Goal: Transaction & Acquisition: Book appointment/travel/reservation

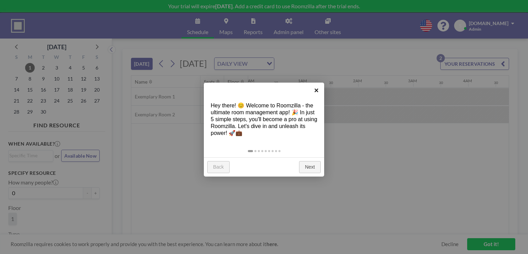
scroll to position [0, 770]
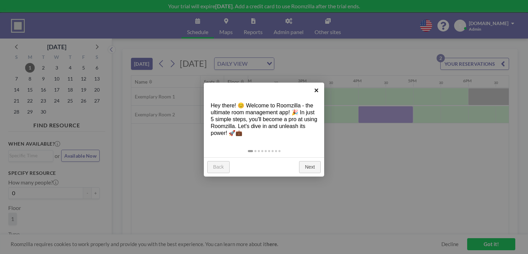
click at [317, 89] on link "×" at bounding box center [316, 90] width 15 height 15
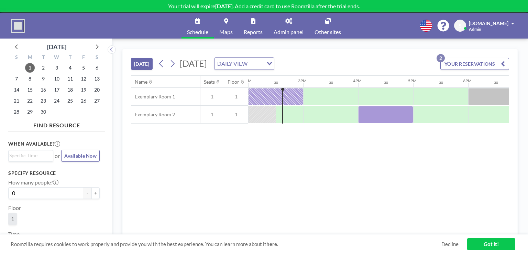
scroll to position [0, 0]
click at [286, 21] on icon at bounding box center [288, 21] width 7 height 6
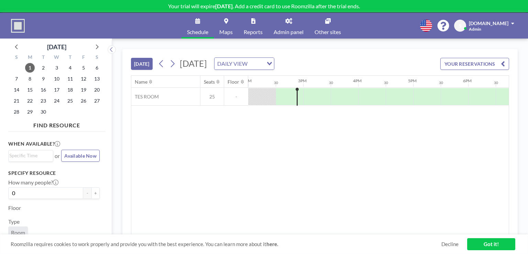
click at [447, 62] on button "YOUR RESERVATIONS" at bounding box center [474, 64] width 69 height 12
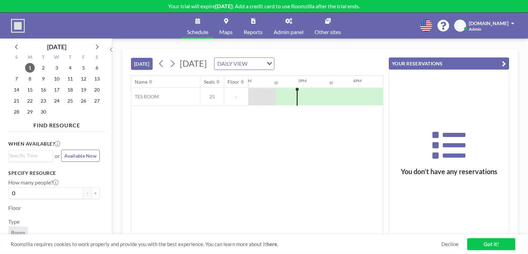
click at [447, 62] on button "YOUR RESERVATIONS" at bounding box center [449, 63] width 120 height 12
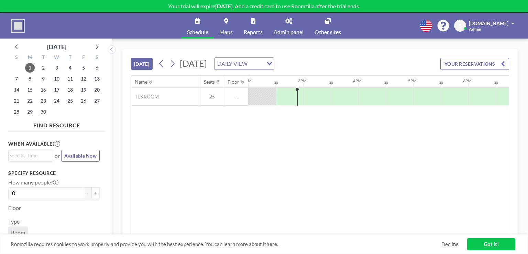
click at [457, 242] on link "Decline" at bounding box center [449, 244] width 17 height 7
click at [484, 242] on link "Got it!" at bounding box center [491, 244] width 48 height 12
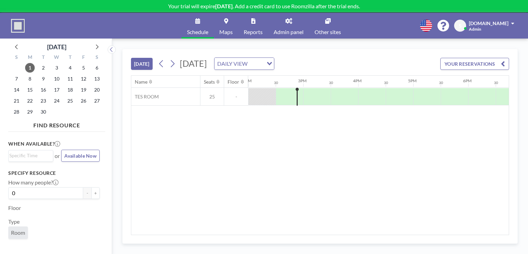
scroll to position [26, 0]
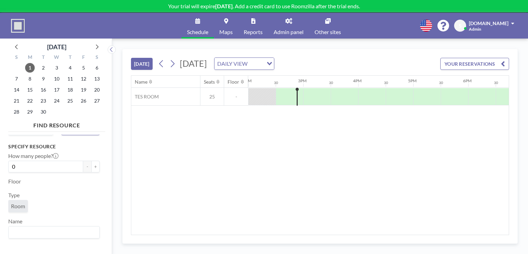
click at [12, 200] on span "Room" at bounding box center [18, 206] width 20 height 12
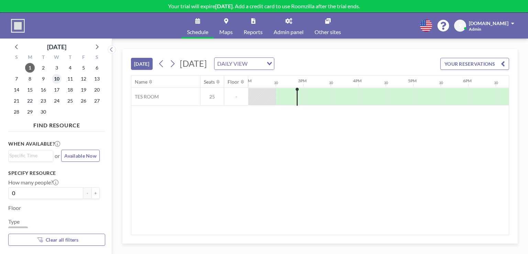
click at [61, 78] on span "10" at bounding box center [57, 79] width 10 height 10
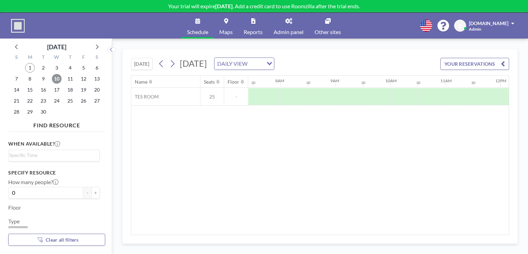
scroll to position [0, 413]
click at [472, 66] on button "YOUR RESERVATIONS" at bounding box center [474, 64] width 69 height 12
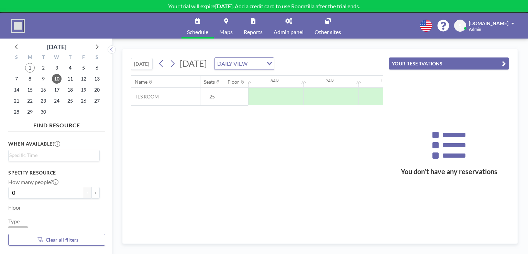
click at [473, 65] on button "YOUR RESERVATIONS" at bounding box center [449, 63] width 120 height 12
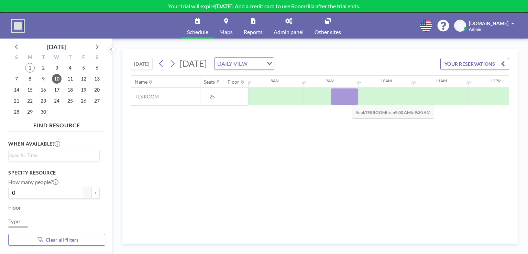
click at [346, 99] on div at bounding box center [345, 96] width 28 height 17
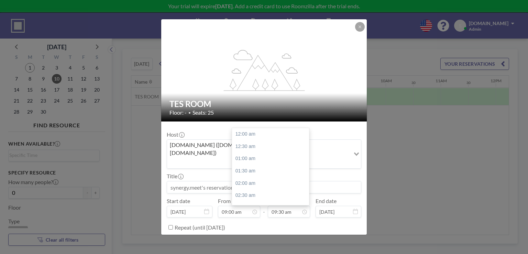
scroll to position [232, 0]
click at [266, 189] on div "12:00 pm" at bounding box center [272, 195] width 80 height 12
type input "12:00 pm"
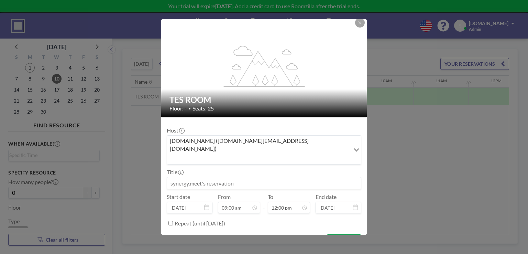
click at [330, 234] on button "BOOK NOW" at bounding box center [344, 240] width 35 height 12
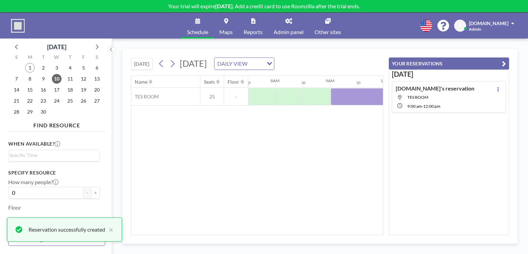
click at [300, 183] on div "Name Seats Floor 12AM 30 1AM 30 2AM 30 3AM 30 4AM 30 5AM 30 6AM 30 7AM 30 8AM 3…" at bounding box center [257, 155] width 252 height 159
